Goal: Task Accomplishment & Management: Use online tool/utility

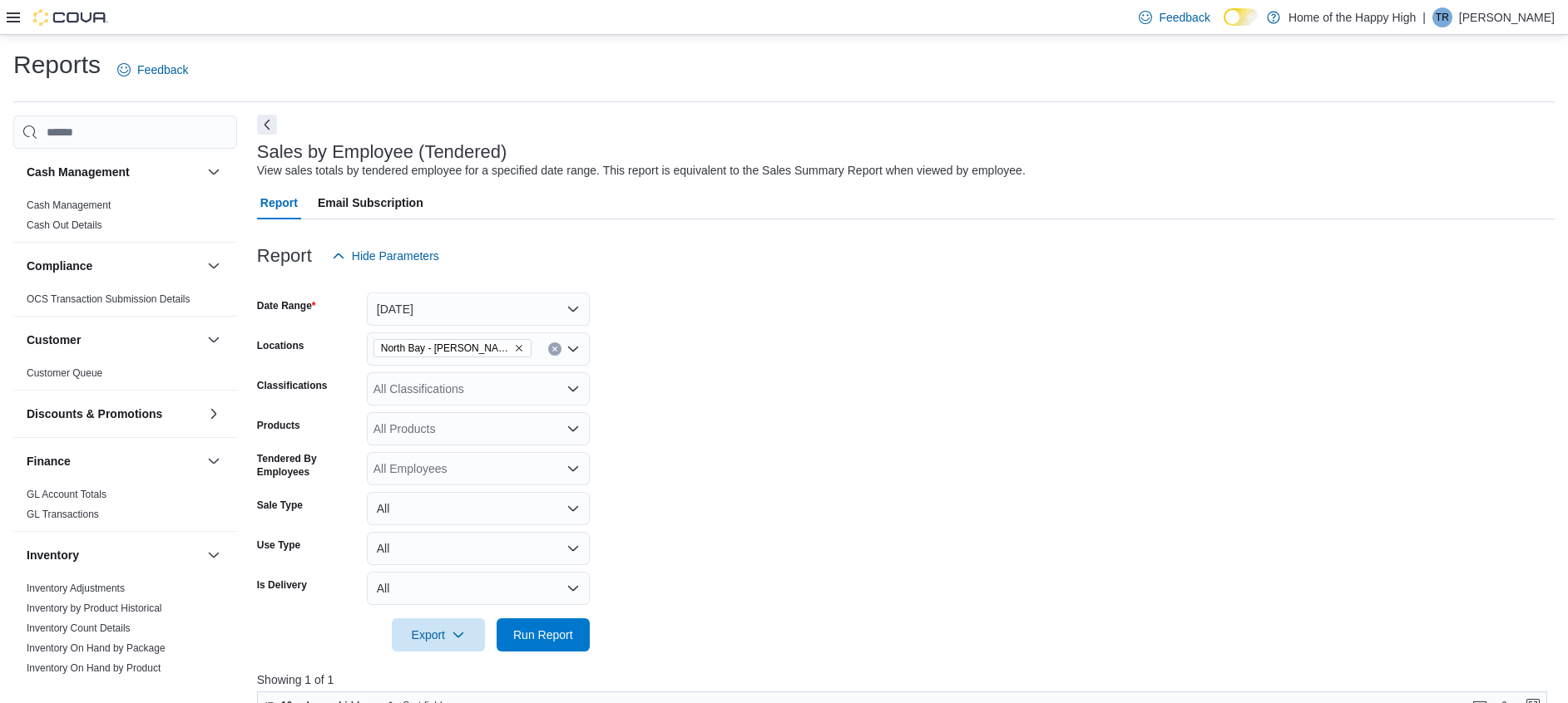
click at [269, 125] on button "Next" at bounding box center [266, 124] width 20 height 20
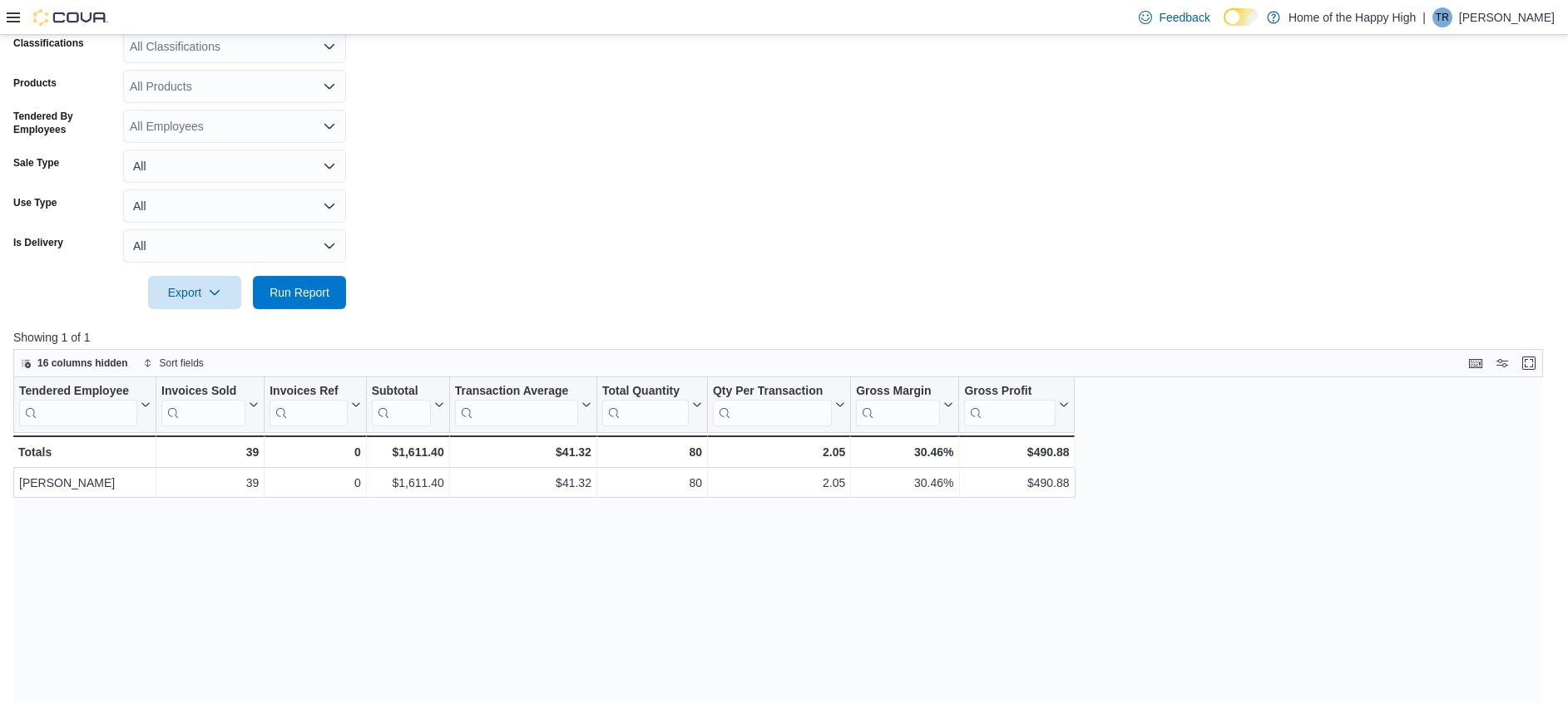
scroll to position [499, 0]
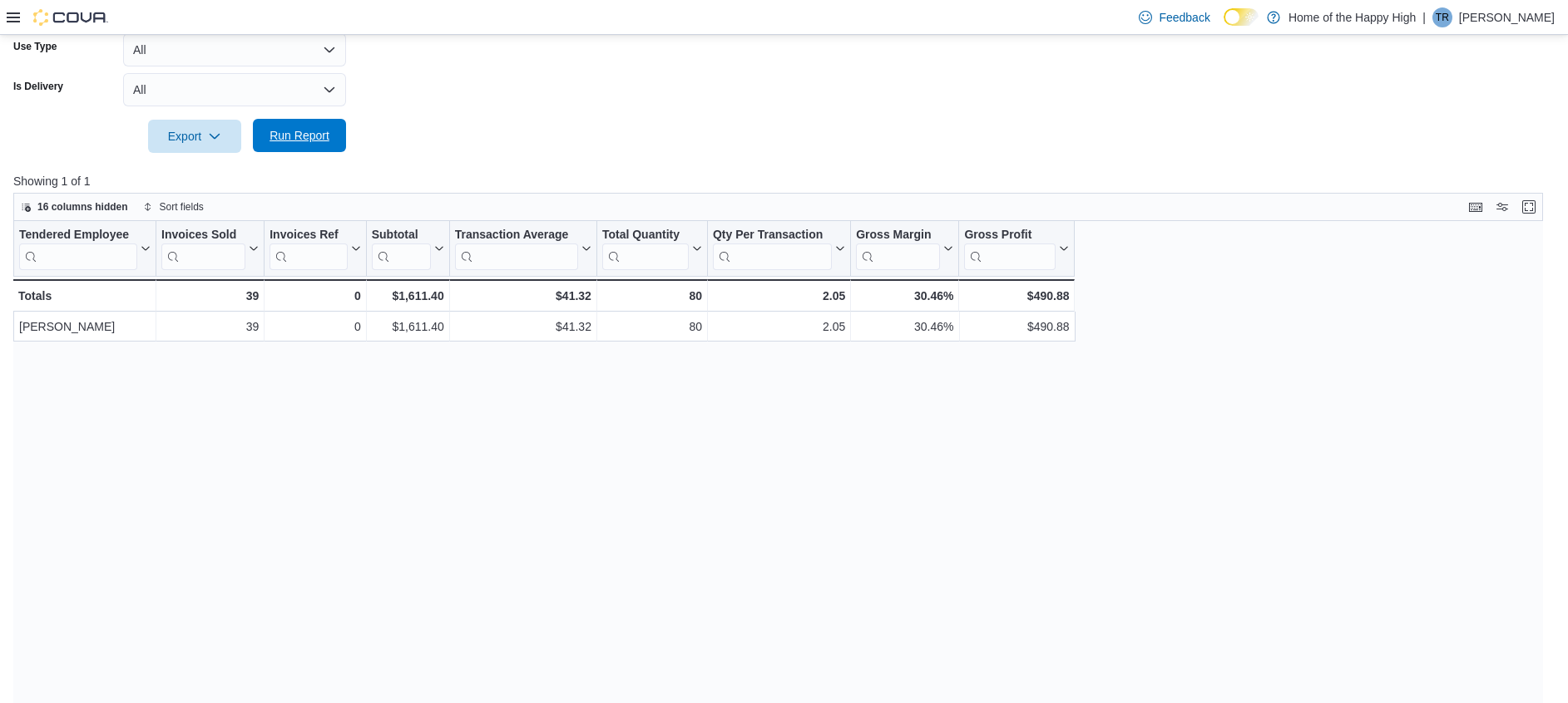
click at [322, 125] on span "Run Report" at bounding box center [299, 135] width 73 height 33
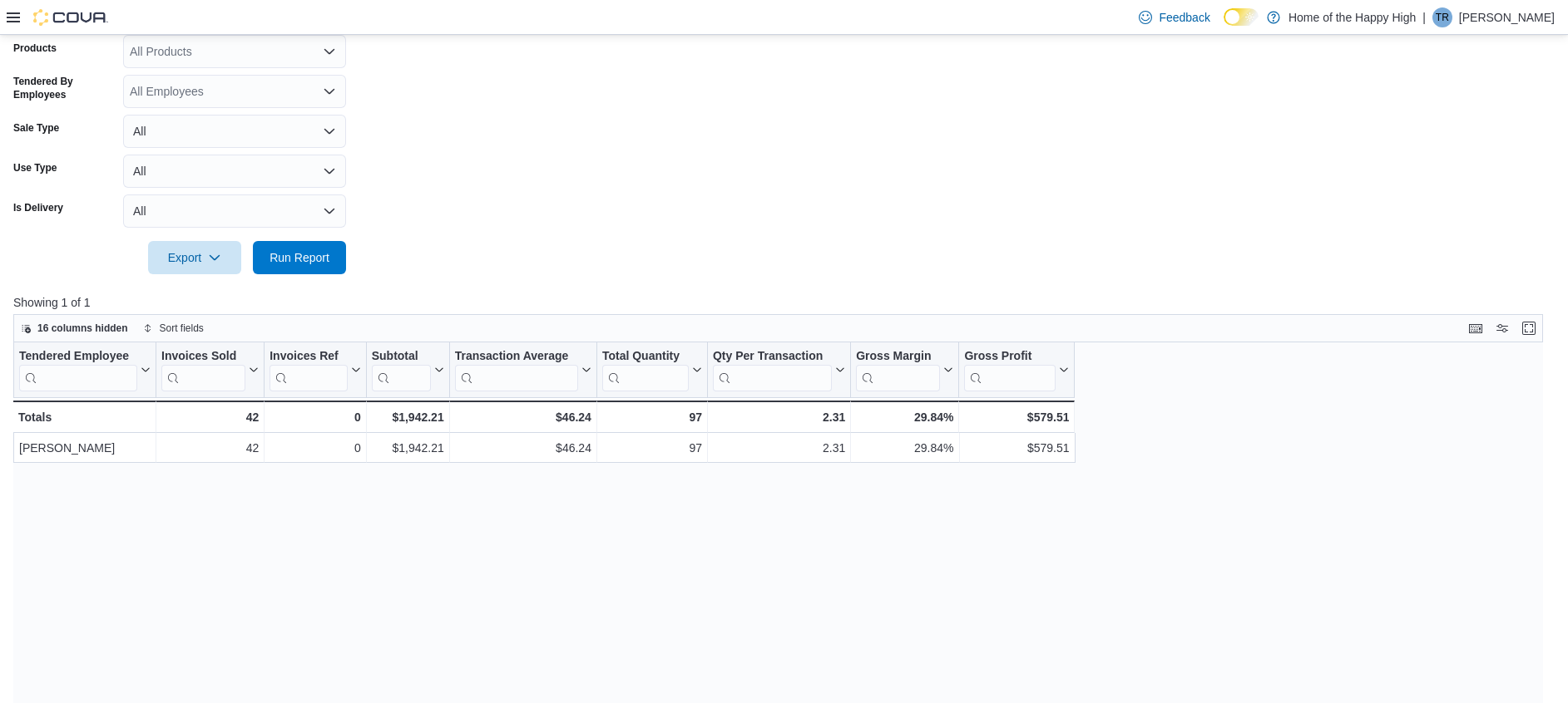
scroll to position [565, 0]
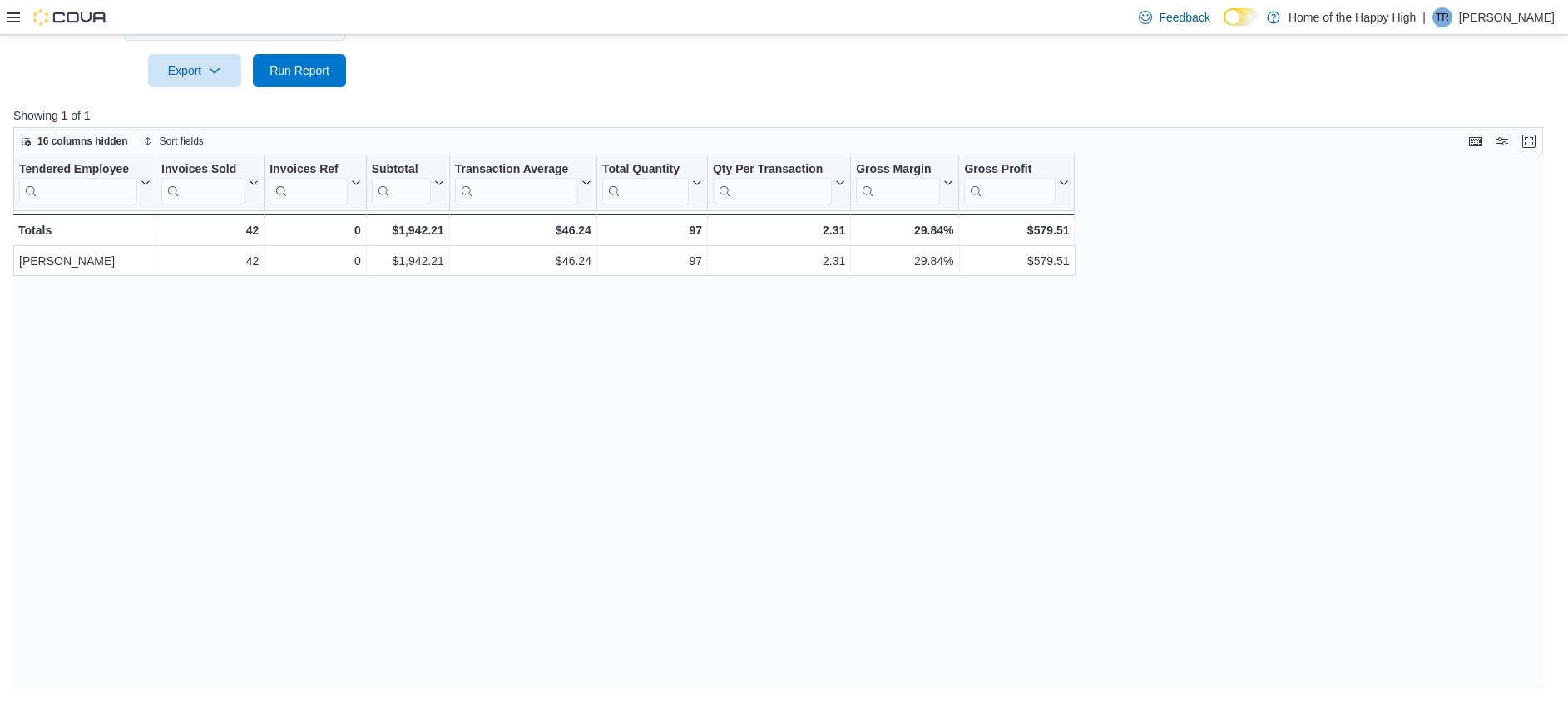
click at [334, 78] on span "Run Report" at bounding box center [299, 69] width 73 height 33
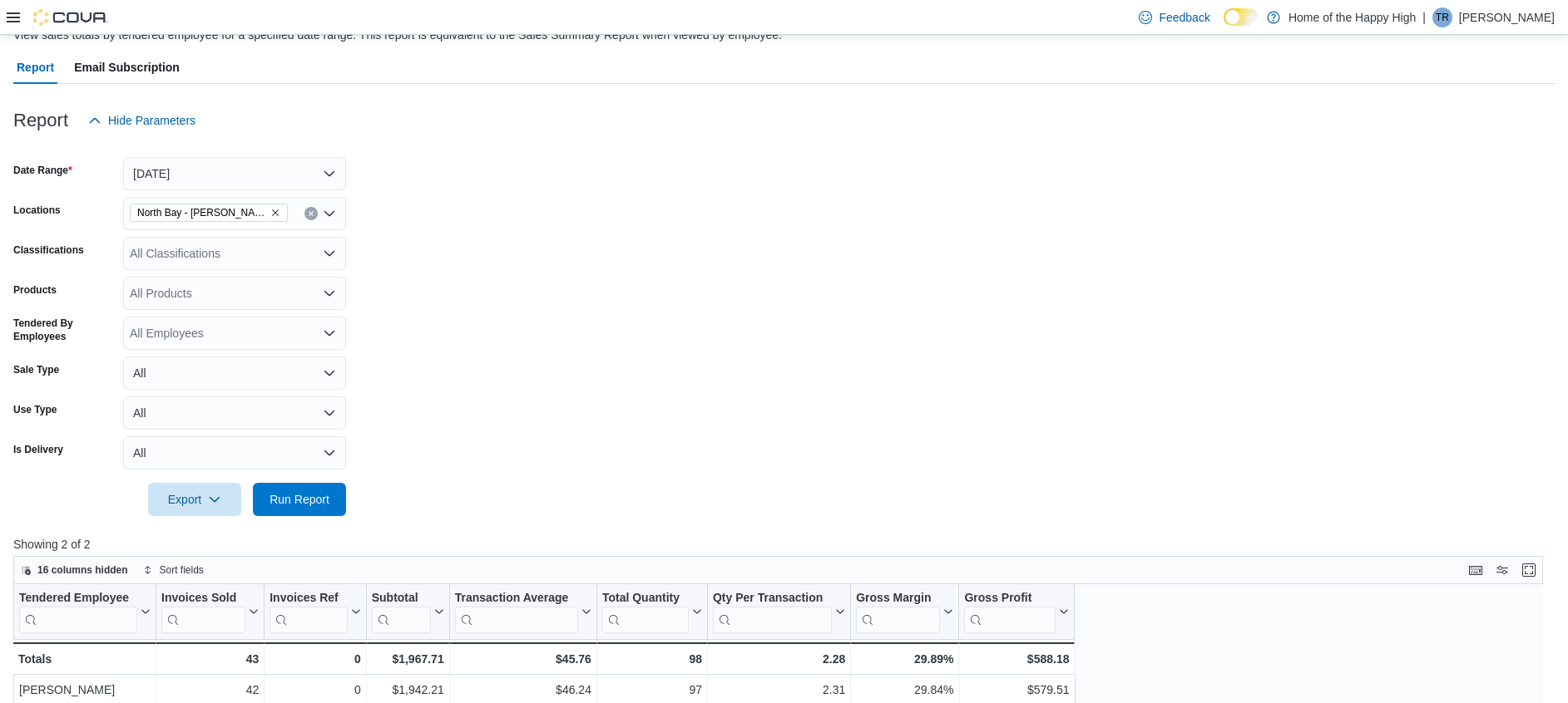
scroll to position [0, 0]
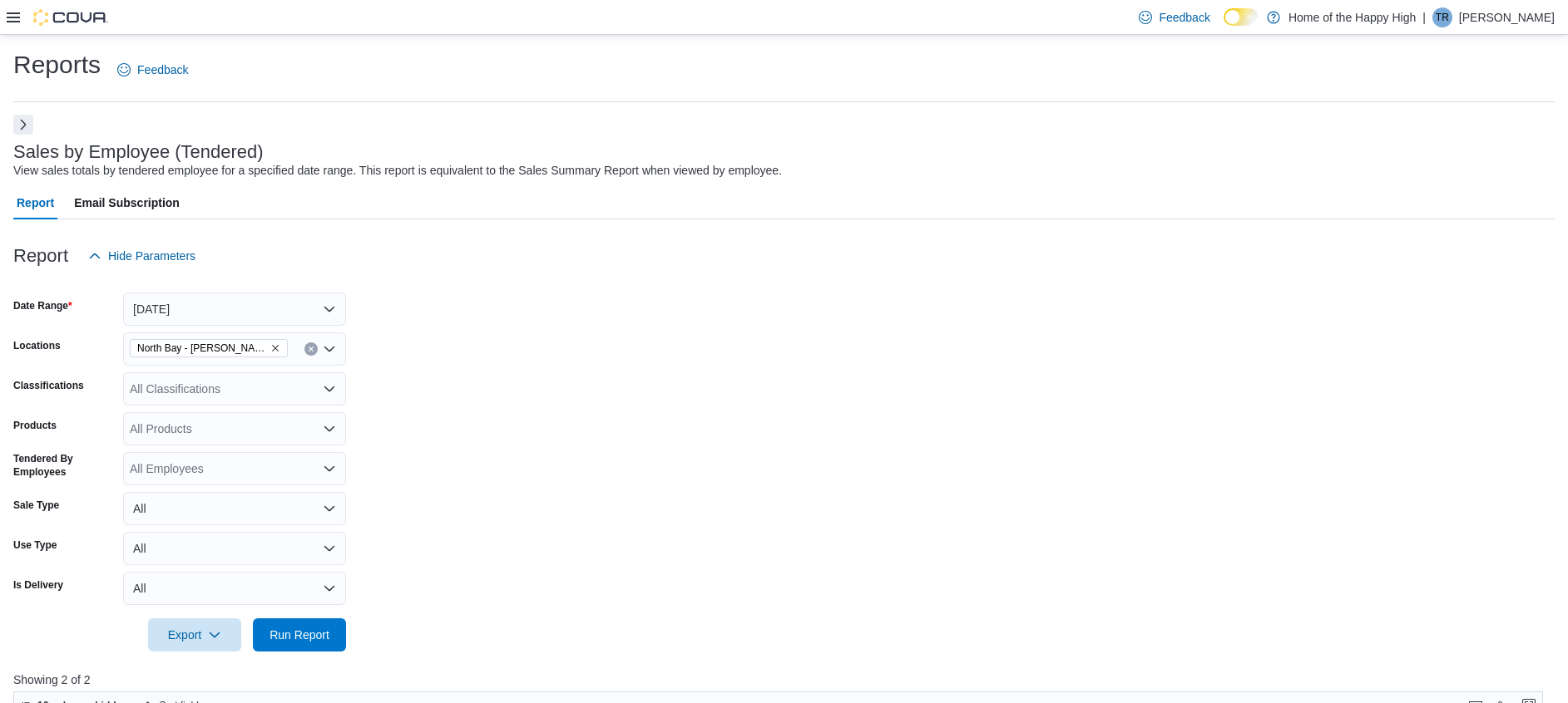
click at [17, 135] on button "Next" at bounding box center [23, 124] width 20 height 20
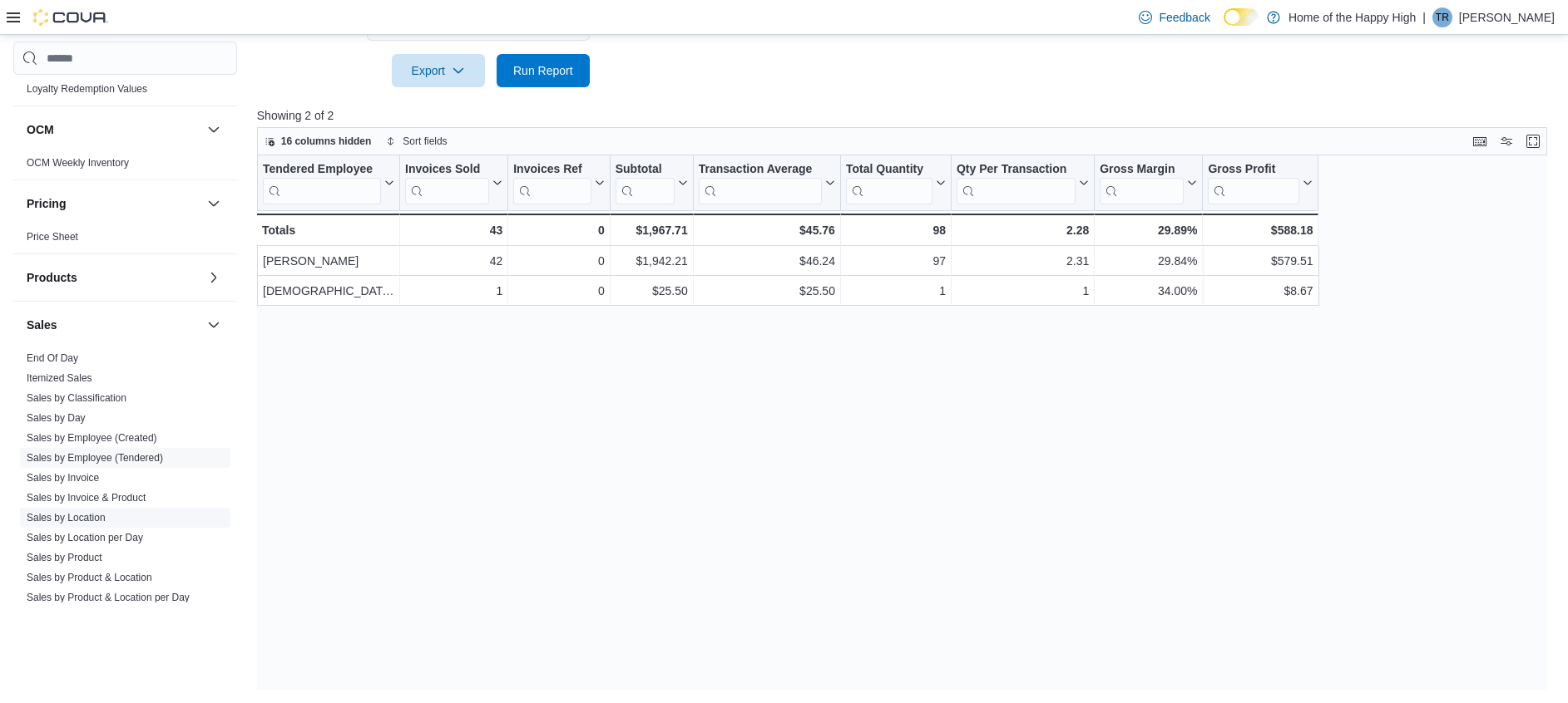
scroll to position [882, 0]
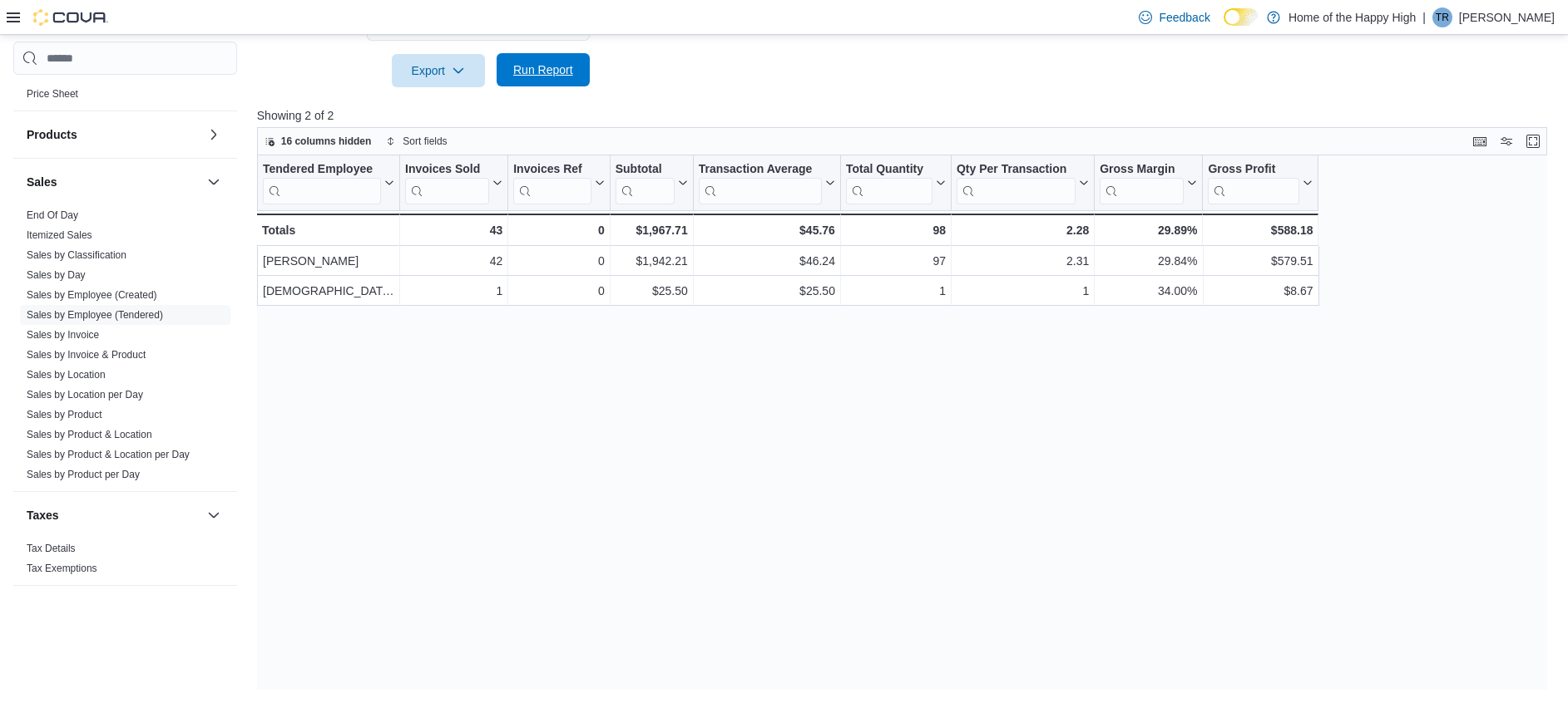
click at [531, 84] on span "Run Report" at bounding box center [542, 69] width 73 height 33
click at [576, 73] on span "Run Report" at bounding box center [542, 69] width 73 height 33
click at [550, 63] on span "Run Report" at bounding box center [542, 69] width 59 height 17
drag, startPoint x: 527, startPoint y: 72, endPoint x: 672, endPoint y: 15, distance: 155.8
click at [527, 70] on span "Run Report" at bounding box center [542, 70] width 59 height 17
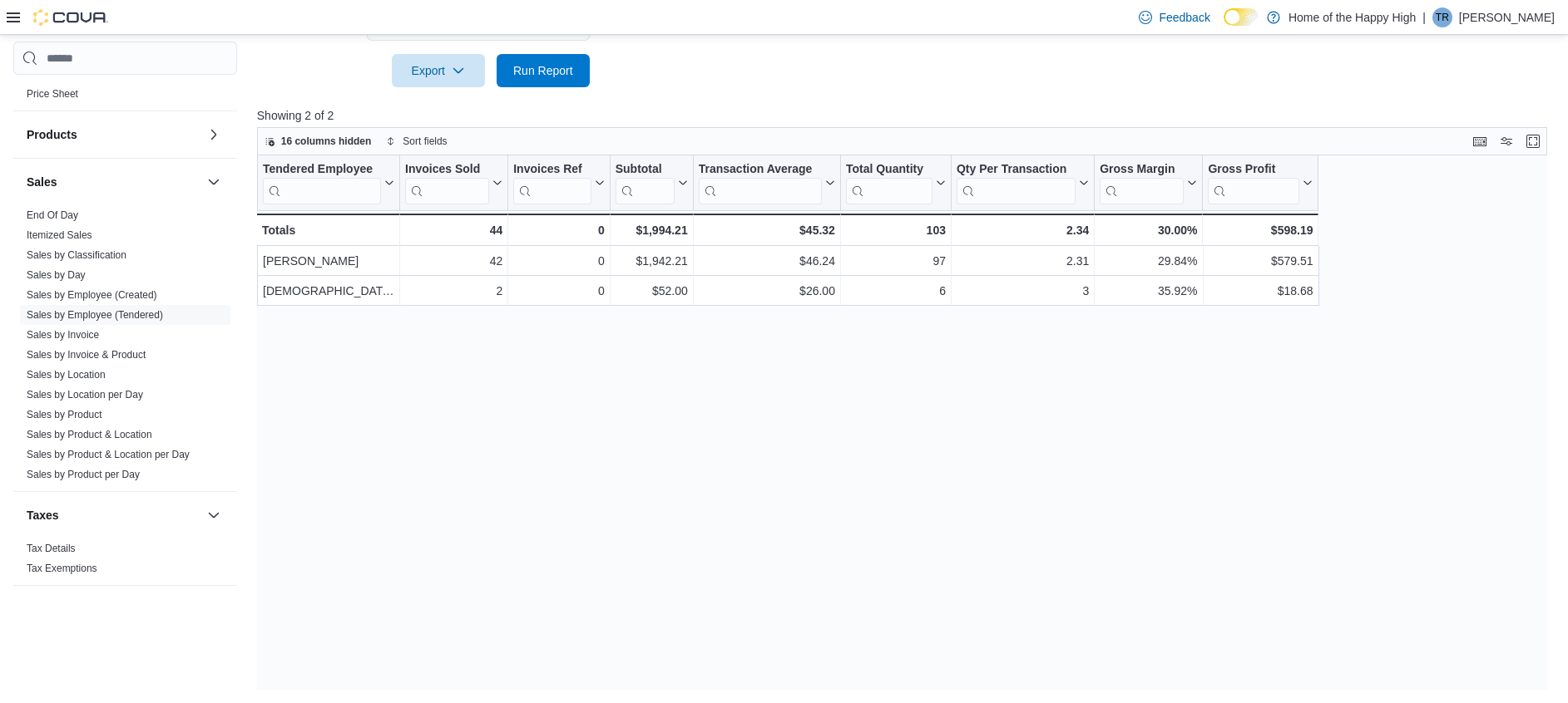
click at [572, 88] on div at bounding box center [905, 97] width 1297 height 20
click at [566, 75] on span "Run Report" at bounding box center [542, 69] width 59 height 17
click at [558, 64] on span "Run Report" at bounding box center [542, 69] width 59 height 17
click at [565, 89] on div at bounding box center [905, 97] width 1297 height 20
click at [561, 72] on span "Run Report" at bounding box center [542, 69] width 59 height 17
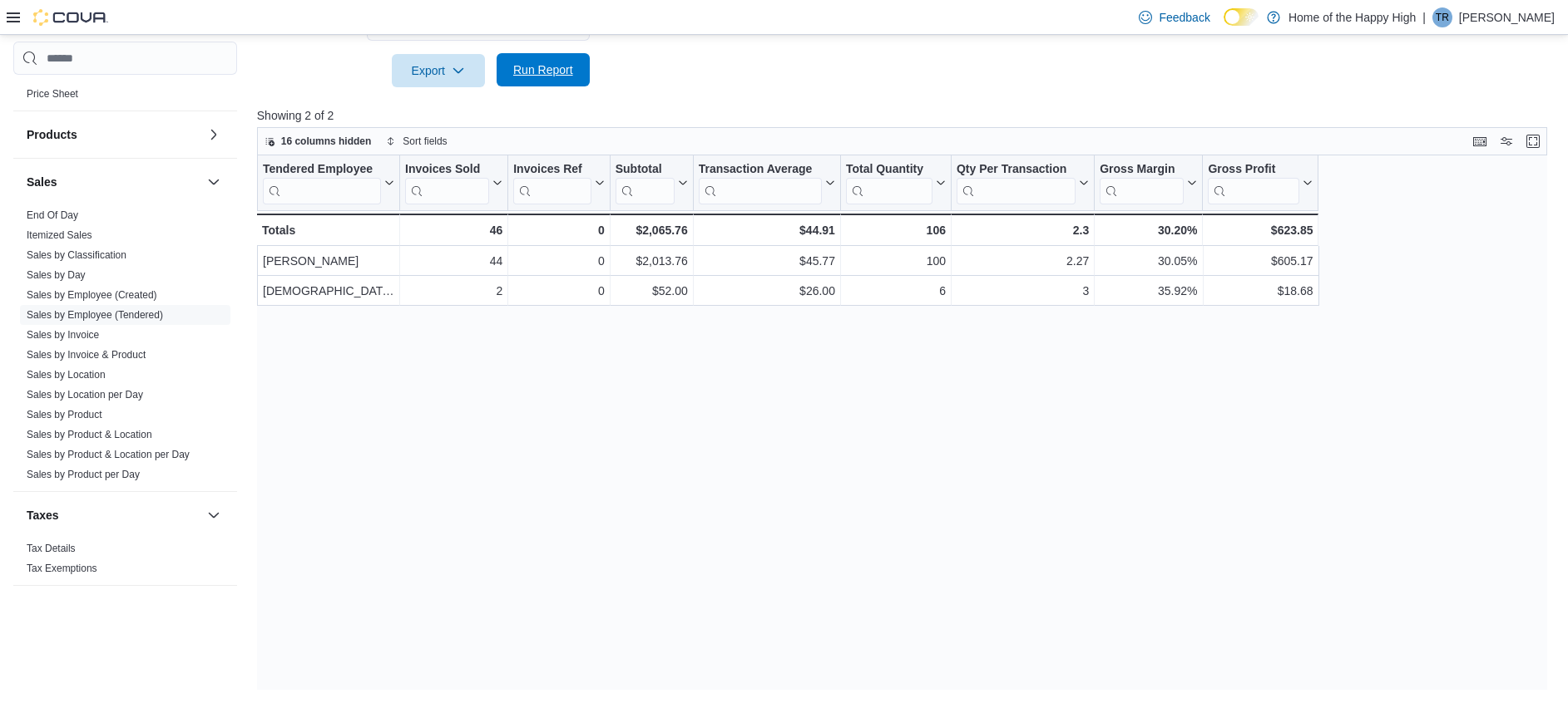
click at [532, 79] on span "Run Report" at bounding box center [542, 69] width 73 height 33
click at [574, 75] on span "Run Report" at bounding box center [542, 69] width 73 height 33
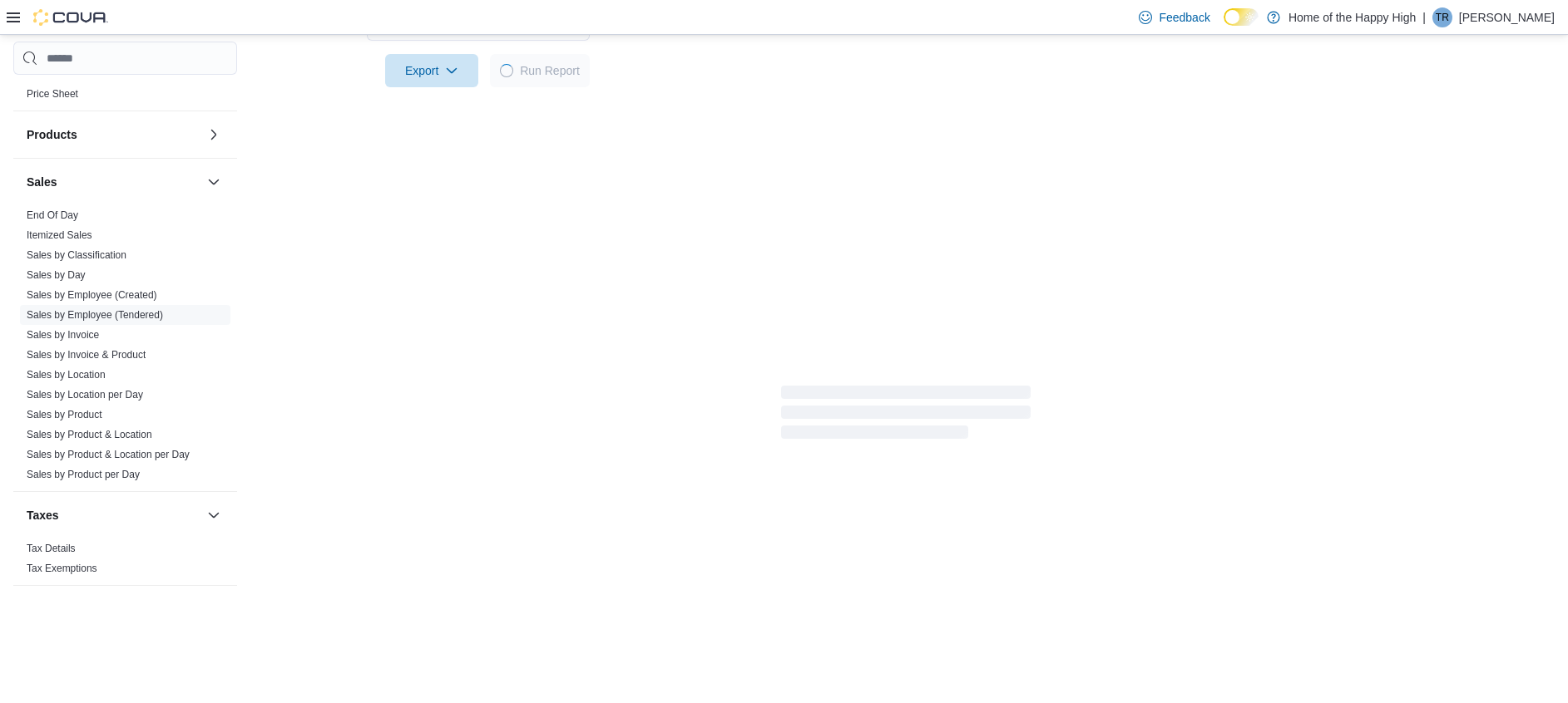
scroll to position [0, 0]
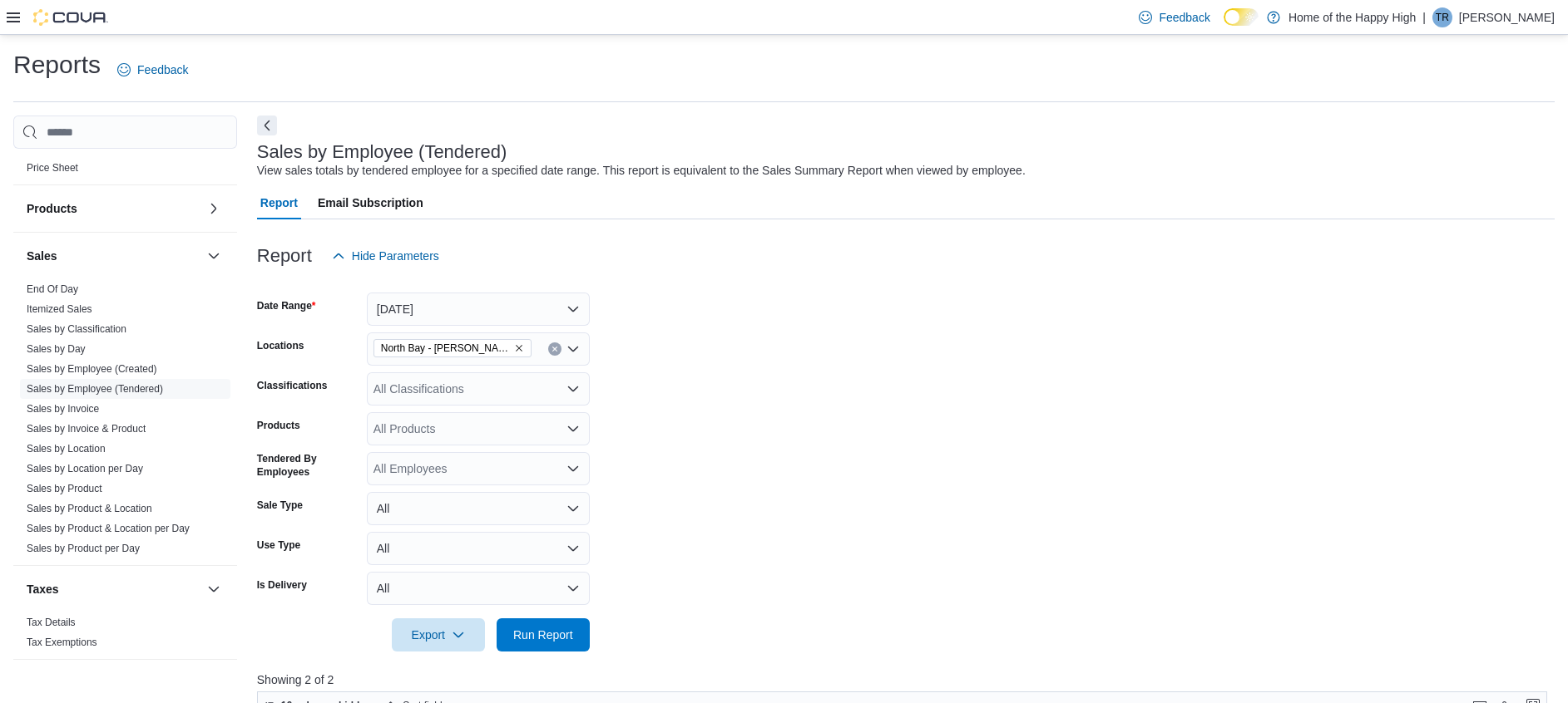
drag, startPoint x: 265, startPoint y: 125, endPoint x: 425, endPoint y: 186, distance: 171.2
click at [265, 125] on button "Next" at bounding box center [266, 125] width 20 height 20
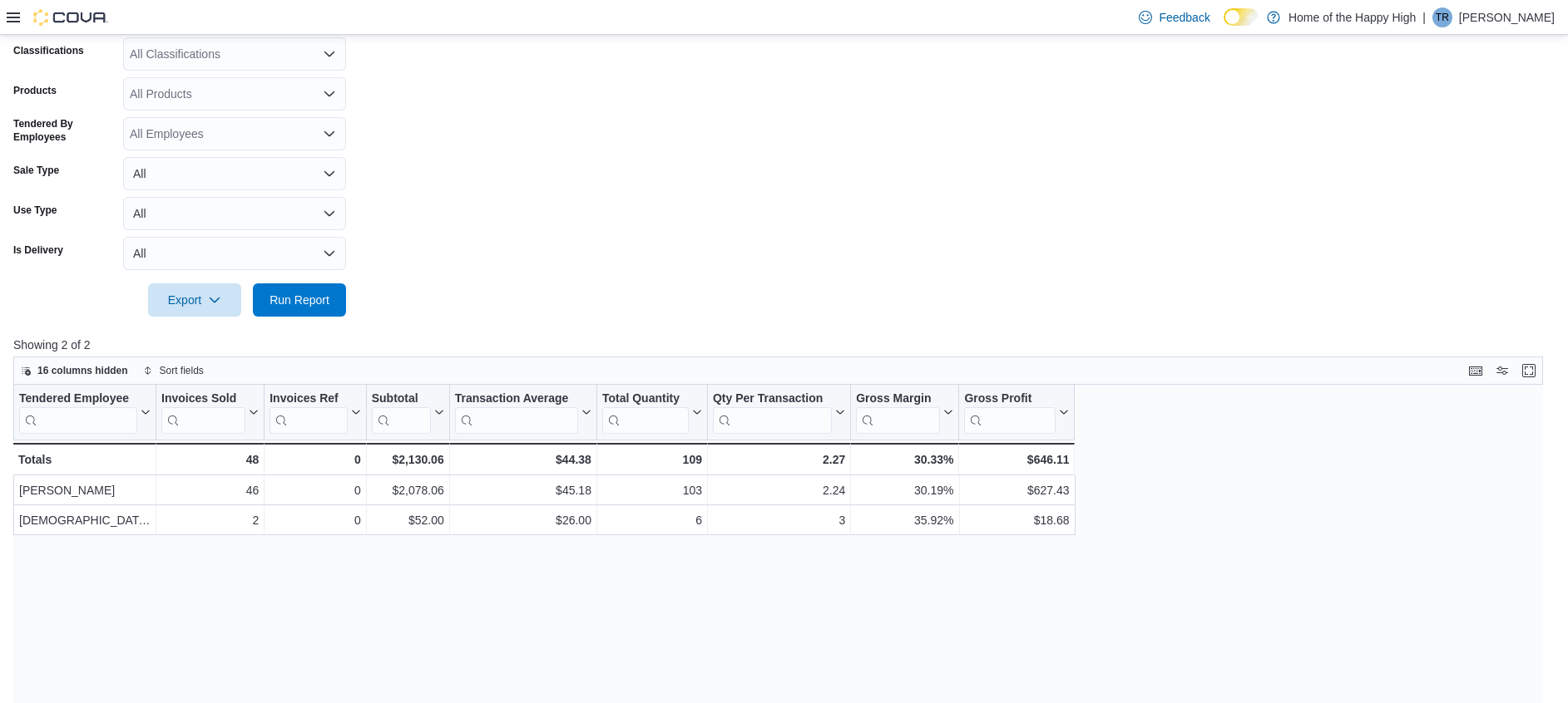
scroll to position [375, 0]
